Goal: Book appointment/travel/reservation

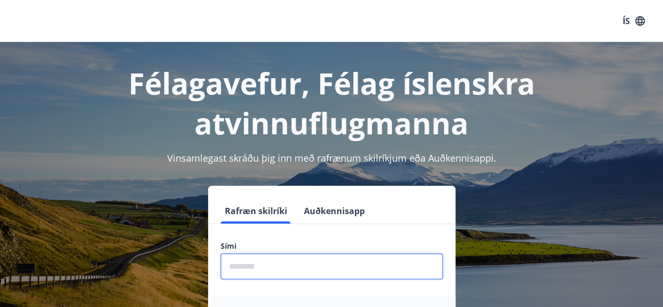
click at [243, 267] on input "phone" at bounding box center [332, 266] width 222 height 26
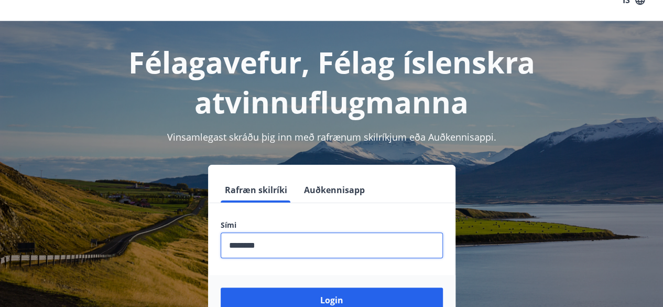
scroll to position [77, 0]
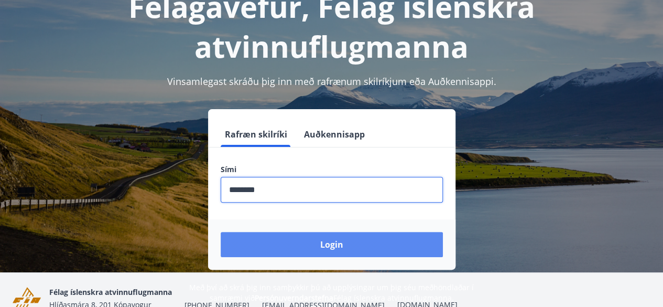
type input "********"
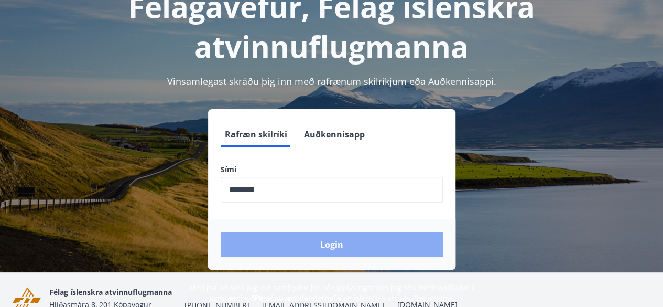
click at [334, 235] on button "Login" at bounding box center [332, 244] width 222 height 25
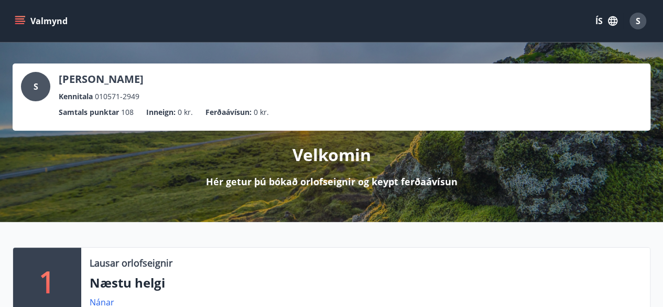
click at [20, 20] on icon "menu" at bounding box center [20, 21] width 10 height 10
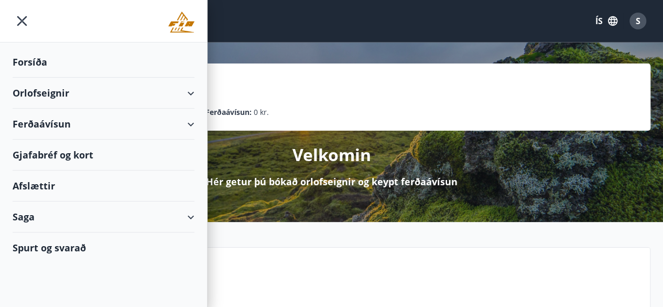
click at [191, 91] on div "Orlofseignir" at bounding box center [104, 93] width 182 height 31
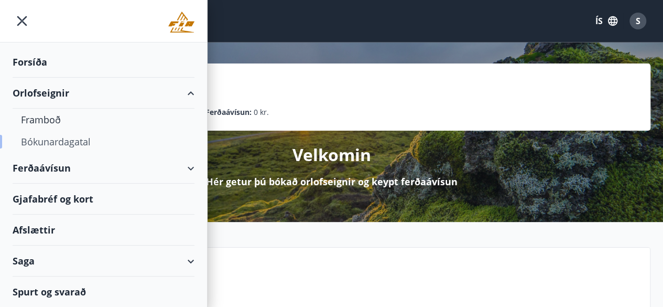
click at [53, 141] on div "Bókunardagatal" at bounding box center [103, 141] width 165 height 22
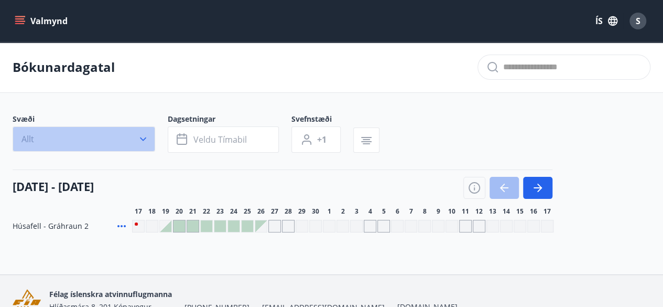
click at [140, 144] on button "Allt" at bounding box center [84, 138] width 143 height 25
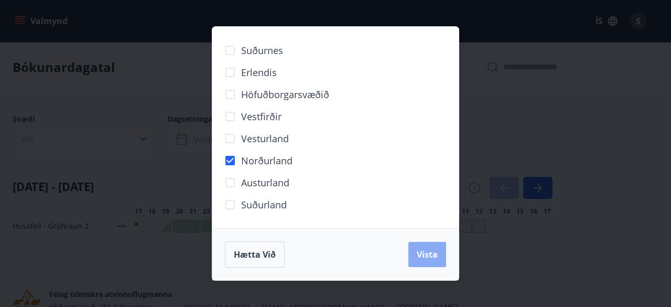
click at [417, 250] on span "Vista" at bounding box center [427, 254] width 21 height 12
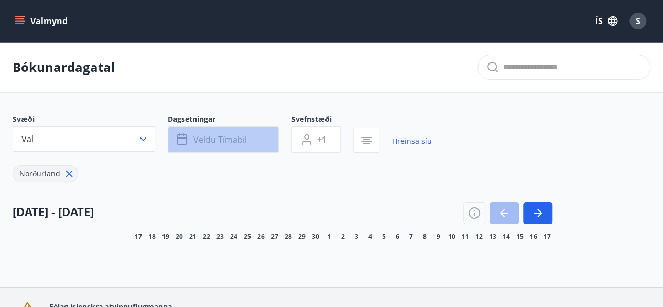
click at [230, 142] on span "Veldu tímabil" at bounding box center [219, 140] width 53 height 12
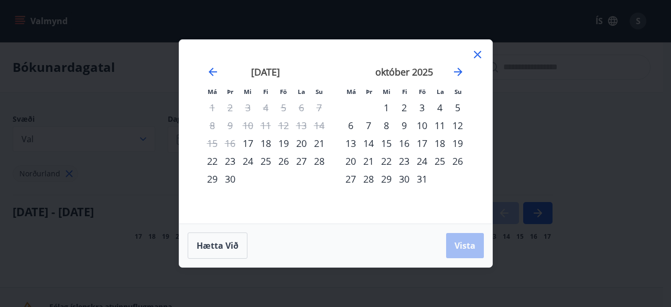
click at [419, 106] on div "3" at bounding box center [422, 108] width 18 height 18
click at [349, 125] on div "6" at bounding box center [351, 125] width 18 height 18
click at [461, 250] on span "Vista" at bounding box center [464, 245] width 21 height 12
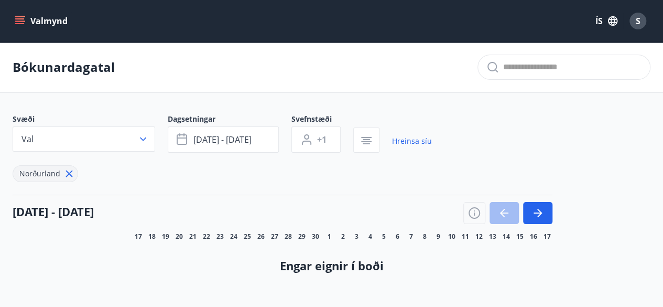
click at [442, 114] on div "Svæði Val Dagsetningar okt 03 - okt 06 Svefnstæði +1 Hreinsa síu Norðurland" at bounding box center [332, 148] width 638 height 68
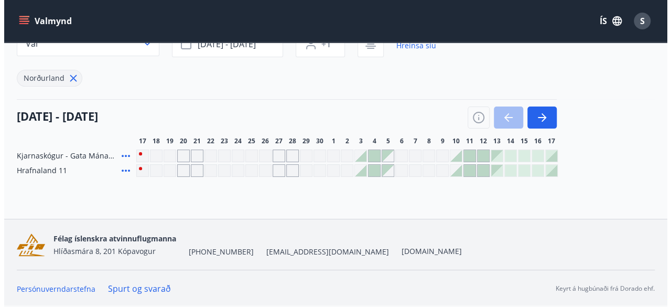
scroll to position [94, 0]
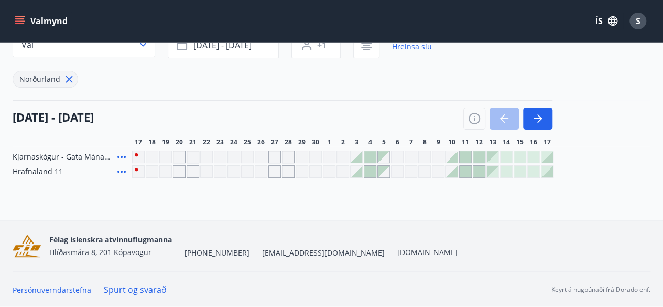
click at [356, 159] on div at bounding box center [357, 157] width 12 height 12
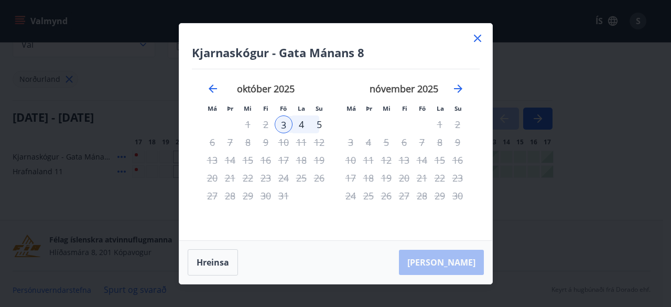
click at [212, 139] on div "6" at bounding box center [212, 142] width 18 height 18
click at [212, 144] on div "6" at bounding box center [212, 142] width 18 height 18
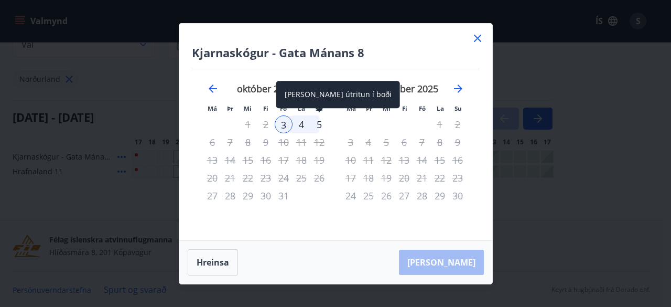
click at [319, 124] on div "5" at bounding box center [319, 124] width 18 height 18
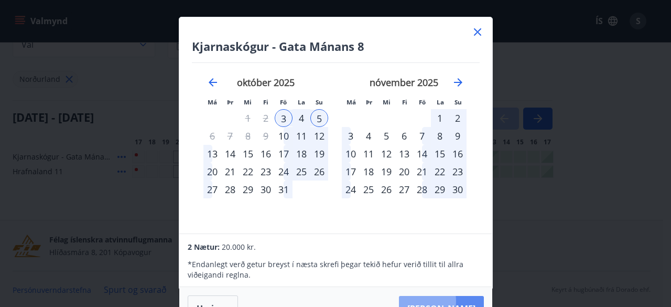
click at [444, 300] on button "[PERSON_NAME]" at bounding box center [441, 308] width 85 height 25
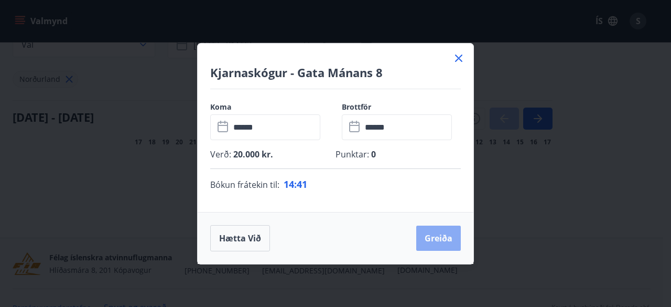
click at [435, 239] on button "Greiða" at bounding box center [438, 237] width 45 height 25
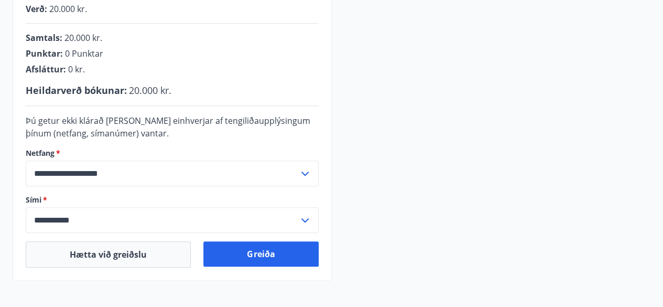
scroll to position [1, 0]
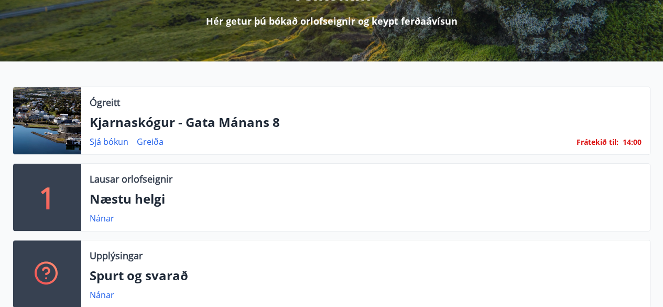
scroll to position [181, 0]
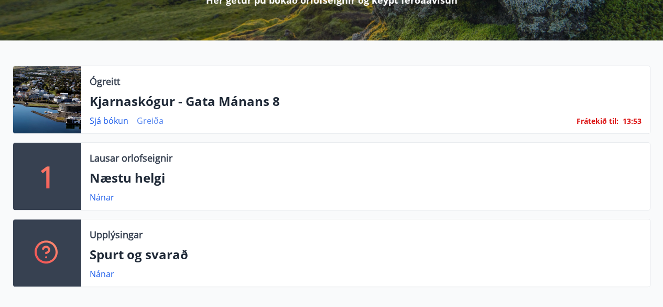
click at [150, 120] on link "Greiða" at bounding box center [150, 121] width 27 height 12
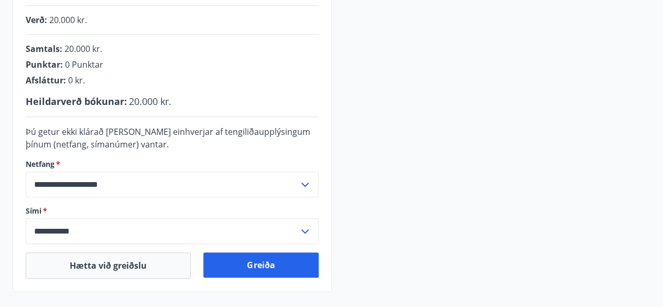
scroll to position [279, 0]
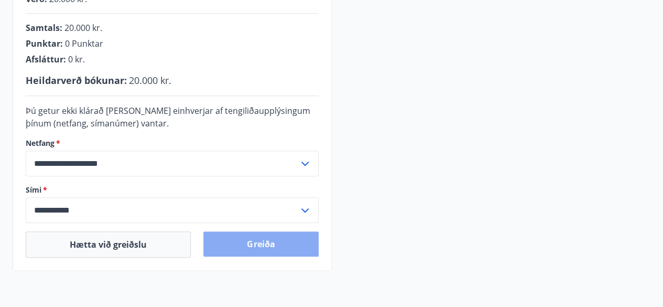
click at [273, 250] on button "Greiða" at bounding box center [260, 243] width 115 height 25
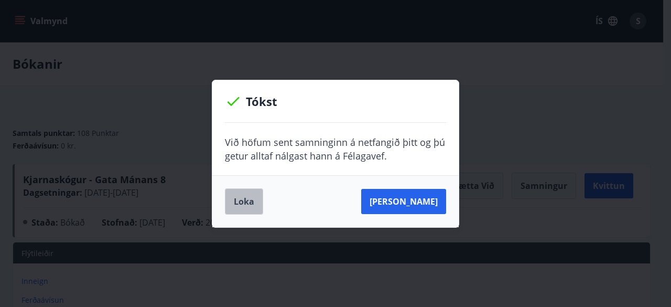
click at [253, 200] on button "Loka" at bounding box center [244, 201] width 38 height 26
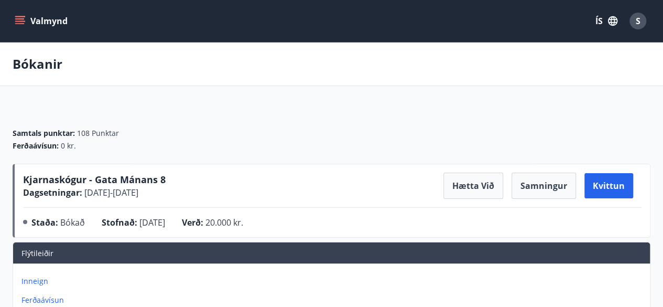
click at [20, 17] on icon "menu" at bounding box center [20, 21] width 10 height 10
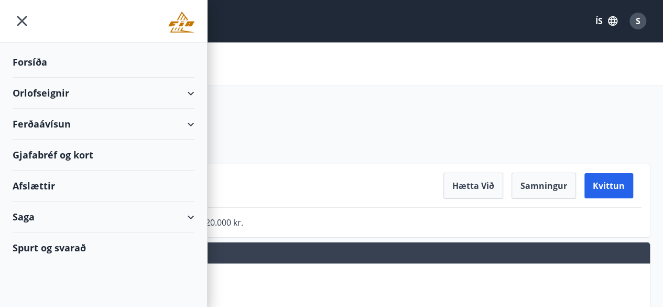
click at [188, 89] on div "Orlofseignir" at bounding box center [104, 93] width 182 height 31
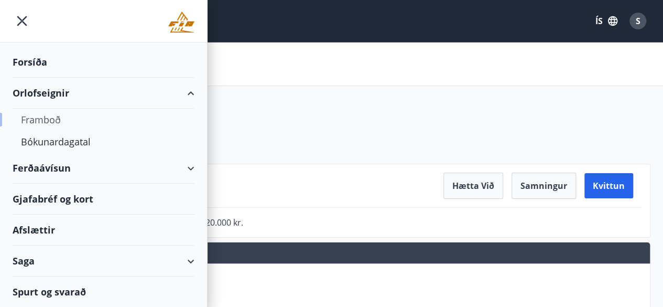
click at [43, 116] on div "Framboð" at bounding box center [103, 119] width 165 height 22
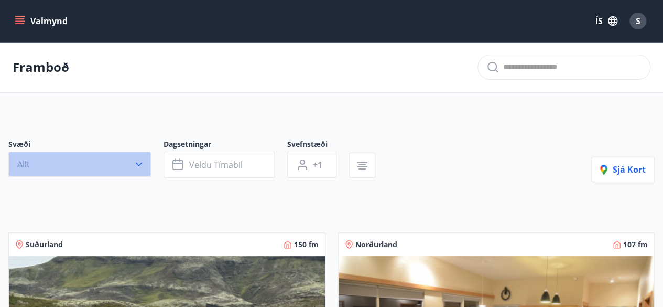
click at [140, 165] on icon "button" at bounding box center [139, 164] width 10 height 10
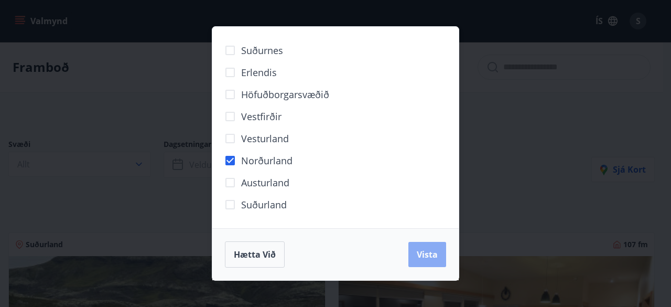
click at [424, 252] on span "Vista" at bounding box center [427, 254] width 21 height 12
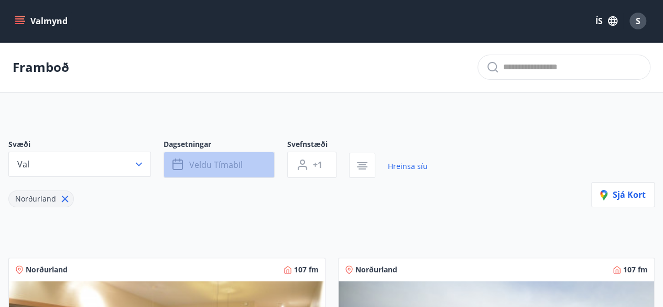
click at [234, 164] on span "Veldu tímabil" at bounding box center [215, 165] width 53 height 12
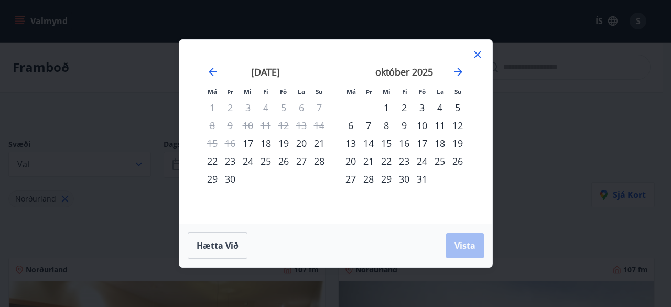
click at [424, 106] on div "3" at bounding box center [422, 108] width 18 height 18
click at [457, 104] on div "5" at bounding box center [458, 108] width 18 height 18
click at [457, 245] on span "Vista" at bounding box center [464, 245] width 21 height 12
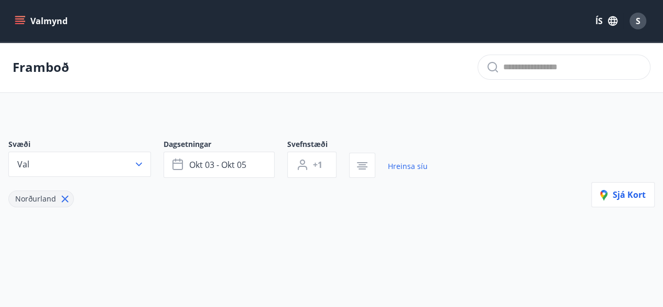
click at [32, 20] on button "Valmynd" at bounding box center [42, 21] width 59 height 19
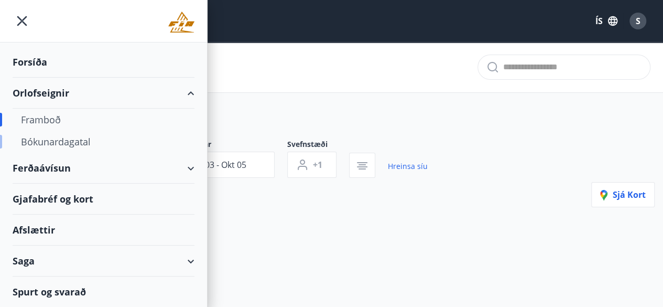
click at [41, 143] on div "Bókunardagatal" at bounding box center [103, 141] width 165 height 22
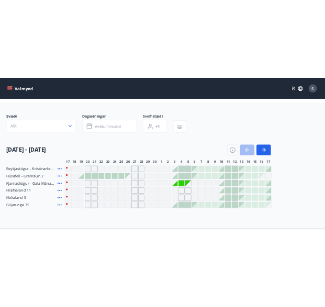
scroll to position [63, 0]
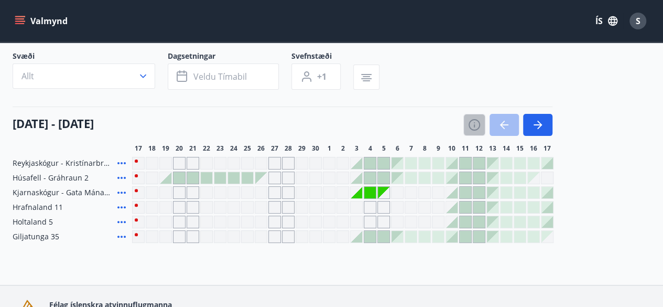
click at [468, 122] on icon "button" at bounding box center [474, 124] width 13 height 13
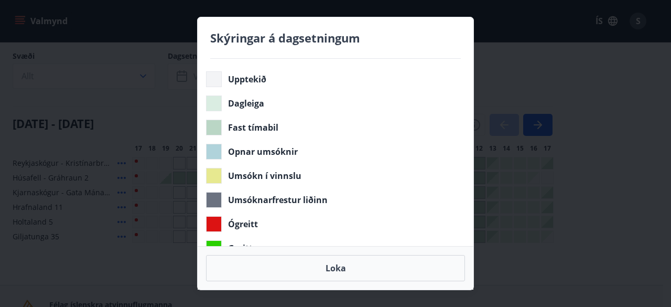
click at [503, 33] on div "Skýringar á dagsetningum Upptekið Dagleiga Fast tímabil Opnar umsóknir Umsókn í…" at bounding box center [335, 153] width 671 height 307
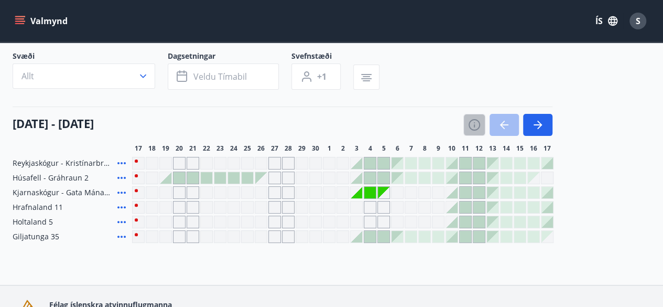
click at [472, 124] on icon "button" at bounding box center [474, 124] width 13 height 13
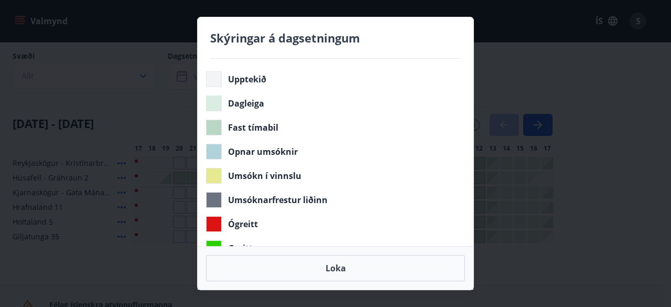
click at [467, 216] on div "Upptekið Dagleiga Fast tímabil Opnar umsóknir Umsókn í vinnslu Umsóknarfrestur …" at bounding box center [336, 152] width 276 height 187
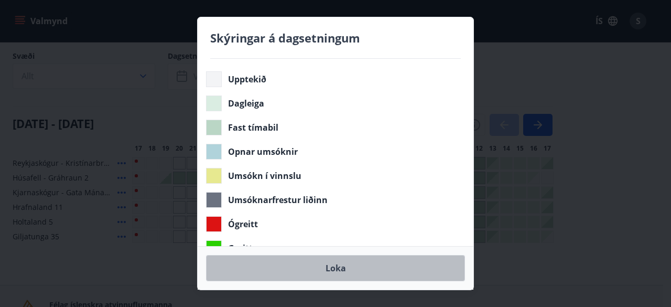
click at [337, 265] on button "Loka" at bounding box center [335, 268] width 259 height 26
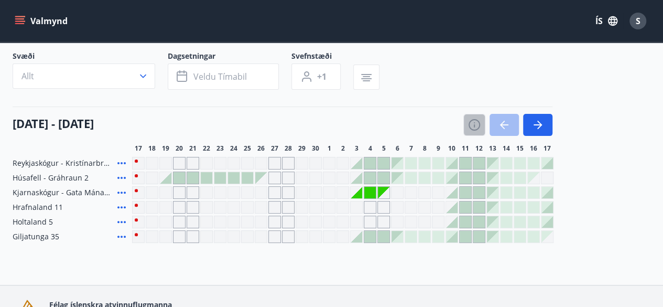
click at [467, 122] on button "button" at bounding box center [474, 125] width 22 height 22
click at [473, 122] on icon "button" at bounding box center [474, 124] width 13 height 13
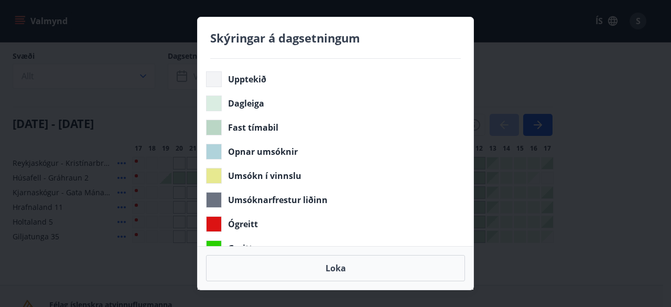
click at [454, 191] on div "Upptekið Dagleiga Fast tímabil Opnar umsóknir Umsókn í vinnslu Umsóknarfrestur …" at bounding box center [336, 152] width 276 height 187
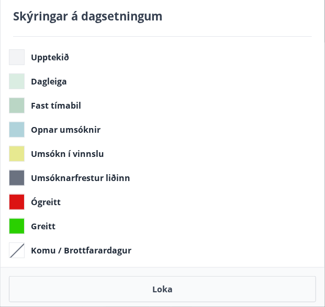
click at [249, 155] on div "Umsókn í vinnslu" at bounding box center [160, 154] width 303 height 16
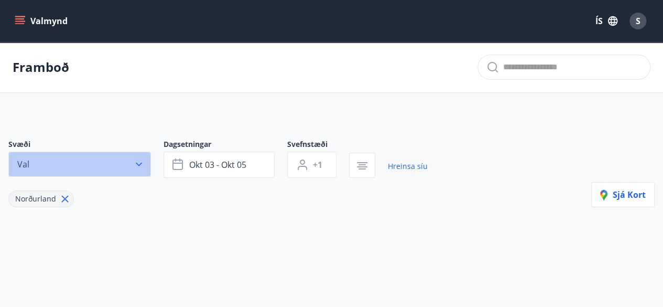
click at [139, 162] on icon "button" at bounding box center [139, 164] width 10 height 10
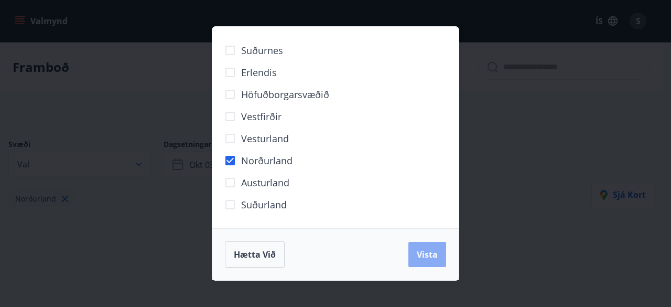
click at [430, 249] on span "Vista" at bounding box center [427, 254] width 21 height 12
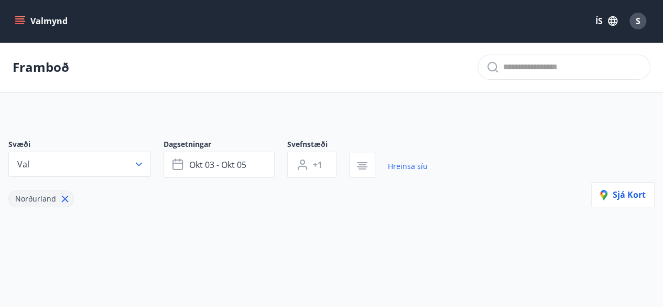
click at [20, 20] on icon "menu" at bounding box center [20, 21] width 10 height 10
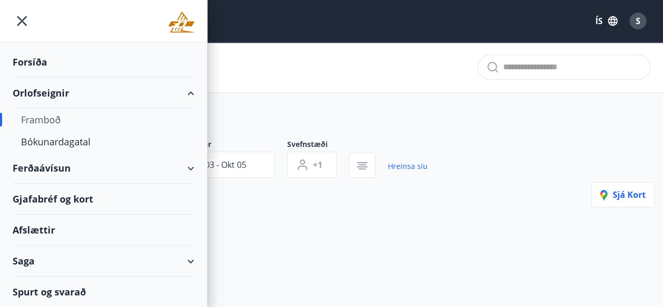
click at [40, 119] on div "Framboð" at bounding box center [103, 119] width 165 height 22
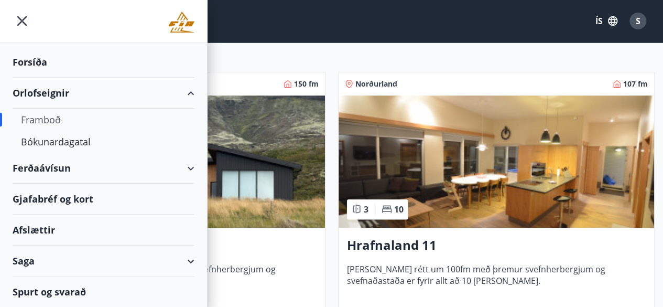
scroll to position [216, 0]
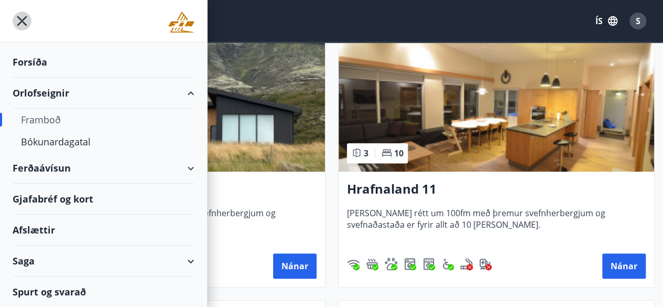
click at [26, 17] on icon "menu" at bounding box center [22, 21] width 10 height 10
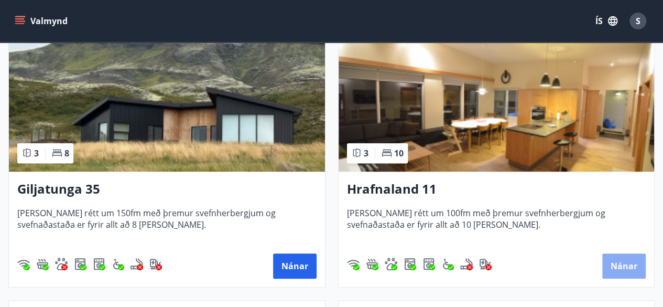
click at [621, 264] on button "Nánar" at bounding box center [623, 265] width 43 height 25
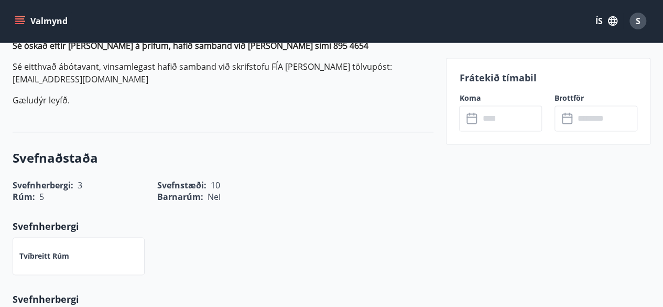
scroll to position [733, 0]
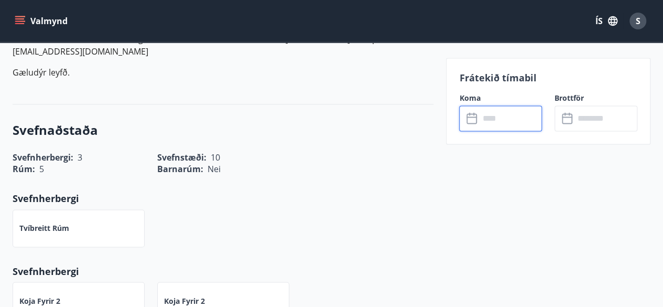
click at [482, 123] on input "text" at bounding box center [510, 118] width 63 height 26
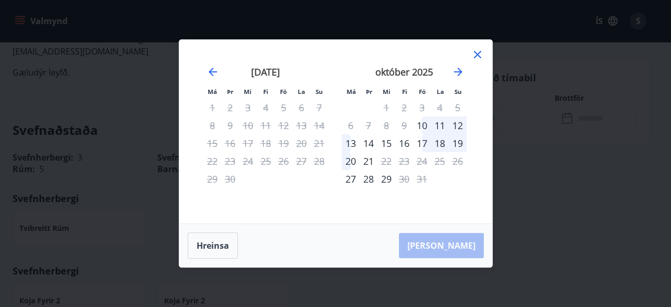
click at [477, 53] on icon at bounding box center [477, 54] width 13 height 13
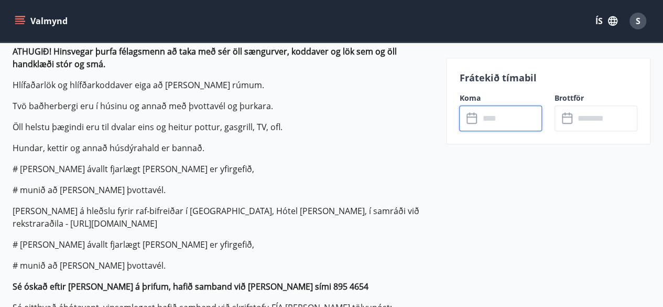
scroll to position [196, 0]
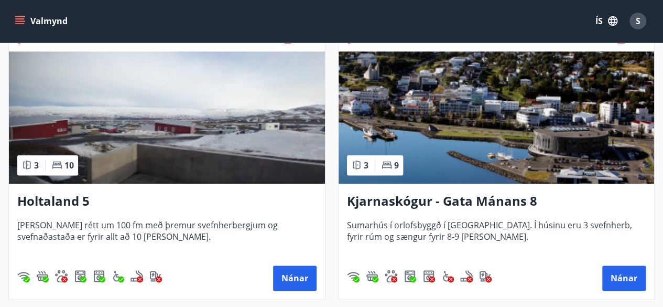
scroll to position [496, 0]
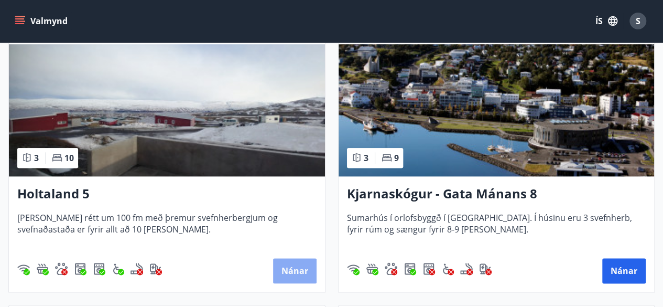
click at [293, 273] on button "Nánar" at bounding box center [294, 270] width 43 height 25
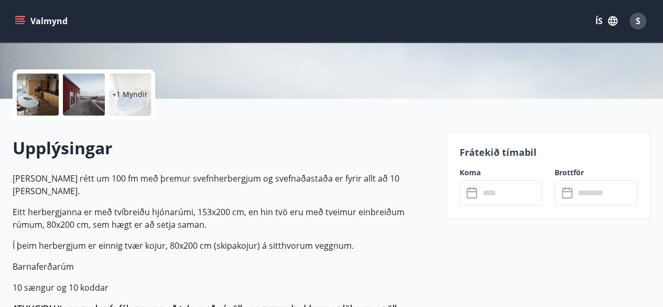
scroll to position [258, 0]
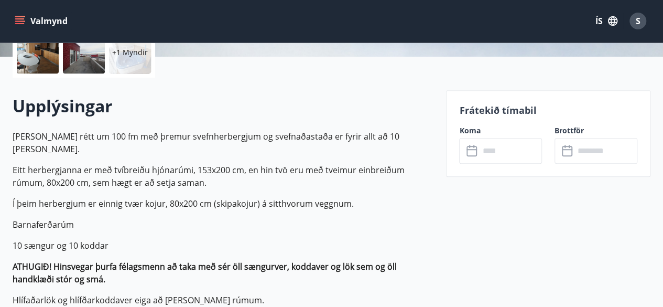
click at [499, 155] on input "text" at bounding box center [510, 151] width 63 height 26
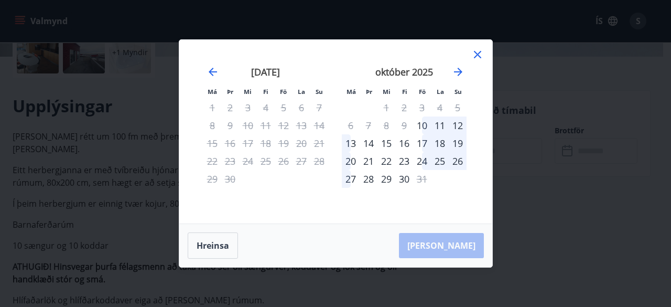
click at [475, 56] on icon at bounding box center [477, 54] width 13 height 13
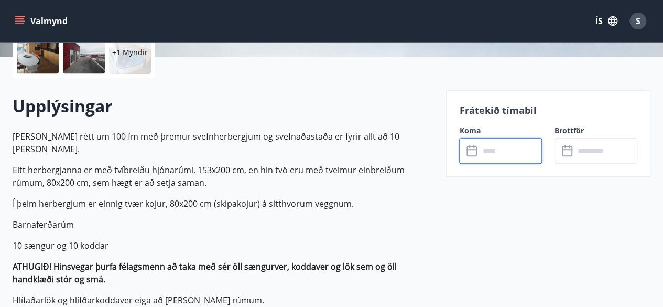
scroll to position [0, 0]
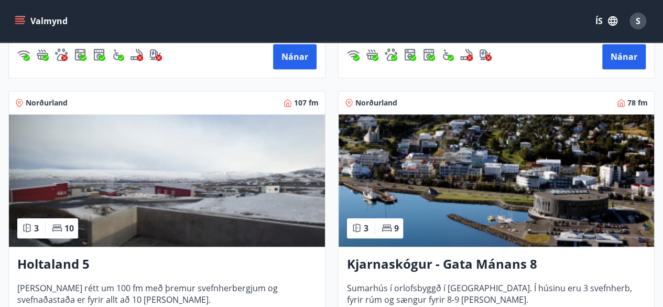
scroll to position [517, 0]
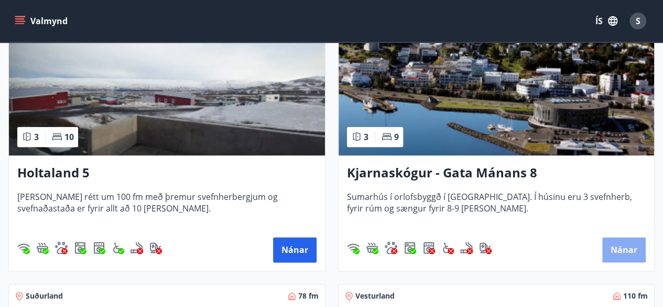
click at [614, 242] on button "Nánar" at bounding box center [623, 249] width 43 height 25
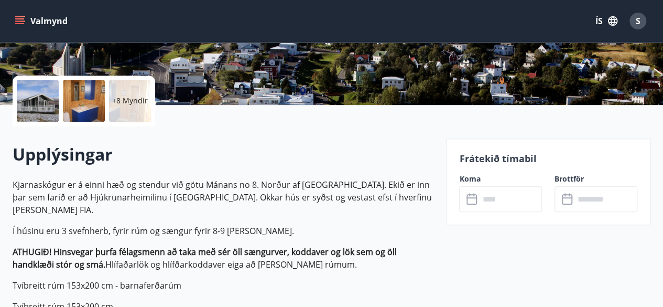
scroll to position [258, 0]
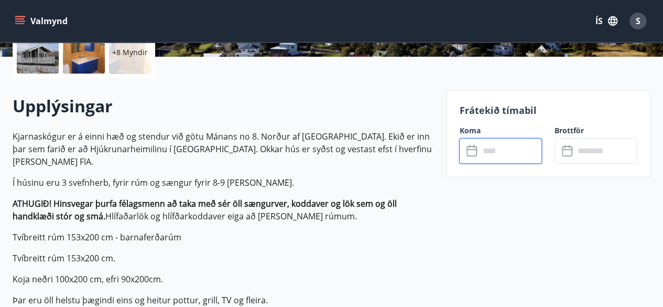
click at [498, 151] on input "text" at bounding box center [510, 151] width 63 height 26
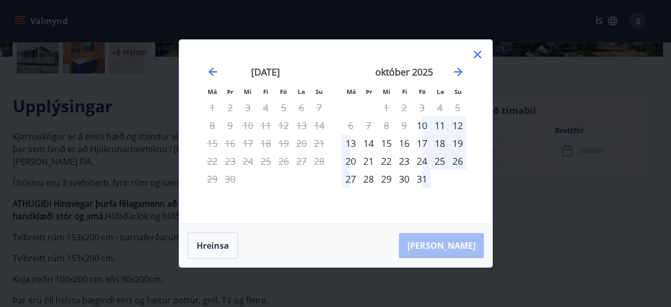
click at [477, 56] on icon at bounding box center [477, 54] width 13 height 13
